Goal: Task Accomplishment & Management: Manage account settings

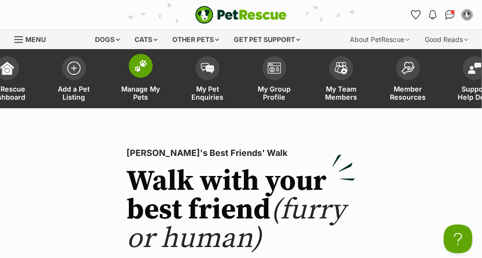
click at [130, 95] on span "Manage My Pets" at bounding box center [140, 93] width 43 height 16
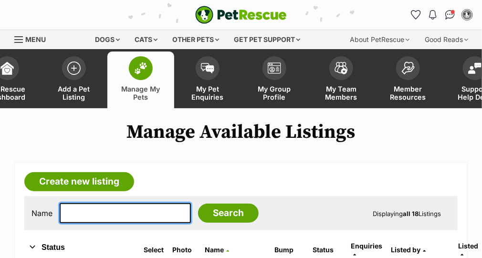
click at [66, 217] on input "text" at bounding box center [125, 213] width 131 height 20
type input "gretel"
click at [198, 204] on input "Search" at bounding box center [228, 213] width 61 height 19
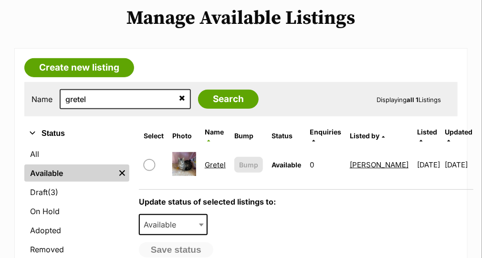
scroll to position [127, 0]
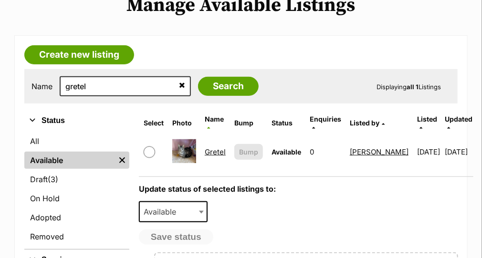
click at [210, 147] on link "Gretel" at bounding box center [215, 151] width 21 height 9
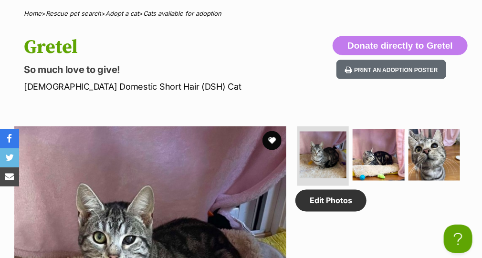
scroll to position [31, 0]
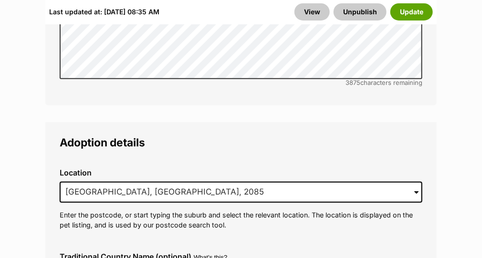
scroll to position [2423, 0]
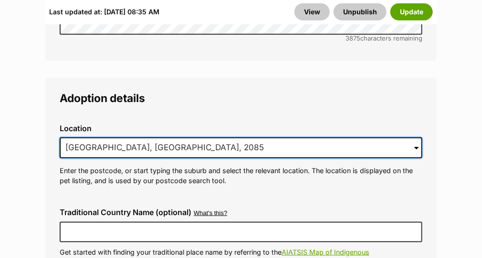
drag, startPoint x: 159, startPoint y: 123, endPoint x: 20, endPoint y: 105, distance: 140.9
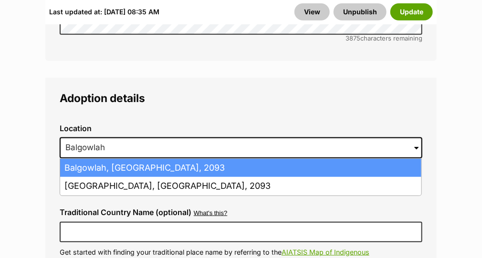
click at [103, 159] on li "Balgowlah, New South Wales, 2093" at bounding box center [240, 168] width 361 height 19
type input "Balgowlah, New South Wales, 2093"
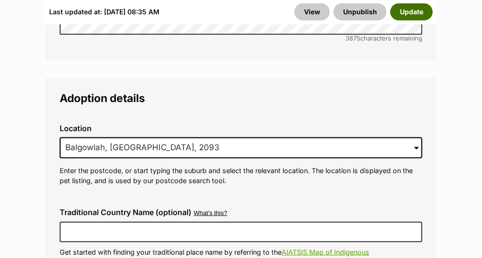
click at [406, 15] on button "Update" at bounding box center [411, 11] width 42 height 17
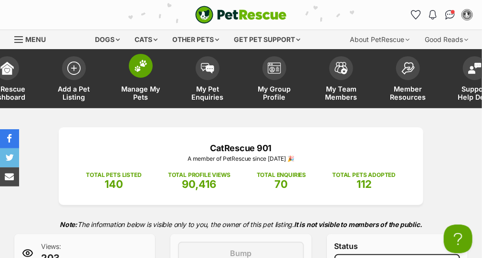
click at [150, 94] on span "Manage My Pets" at bounding box center [140, 93] width 43 height 16
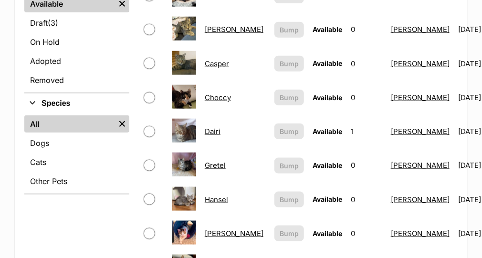
scroll to position [302, 0]
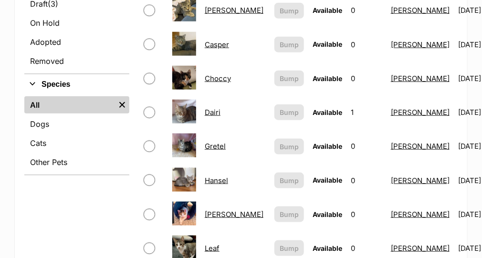
click at [217, 176] on link "Hansel" at bounding box center [216, 180] width 23 height 9
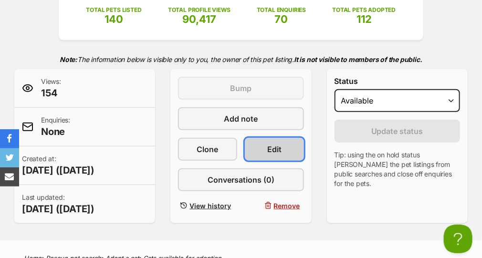
click at [277, 144] on span "Edit" at bounding box center [274, 149] width 14 height 11
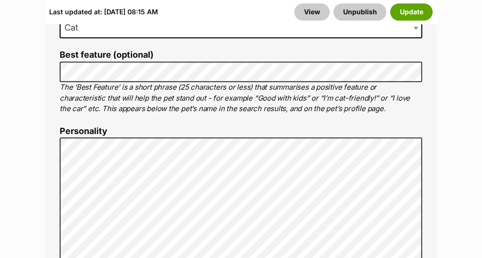
scroll to position [789, 0]
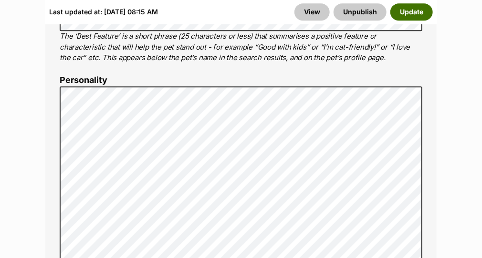
click at [404, 11] on button "Update" at bounding box center [411, 11] width 42 height 17
